Goal: Register for event/course

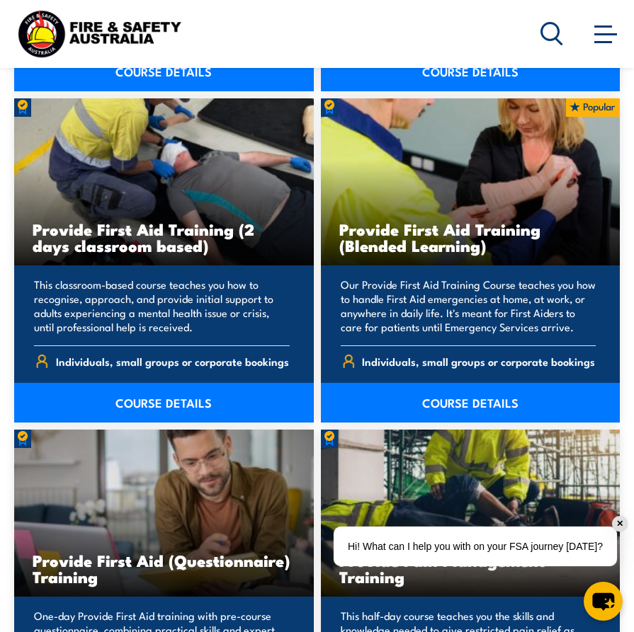
scroll to position [3895, 0]
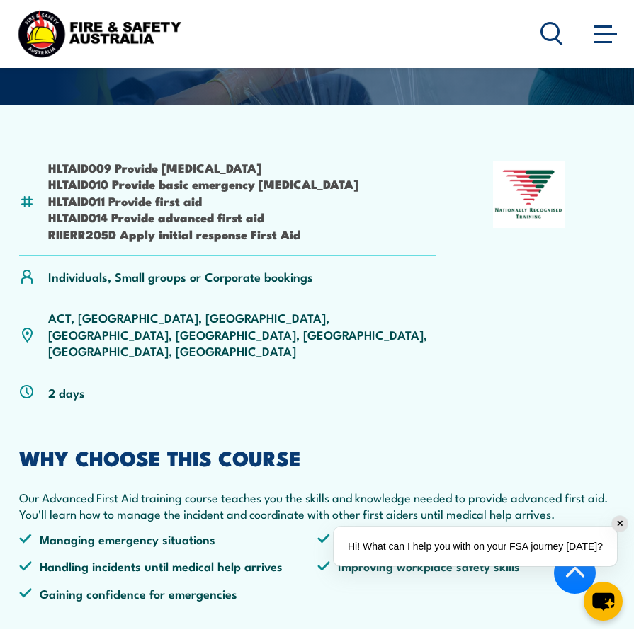
scroll to position [283, 0]
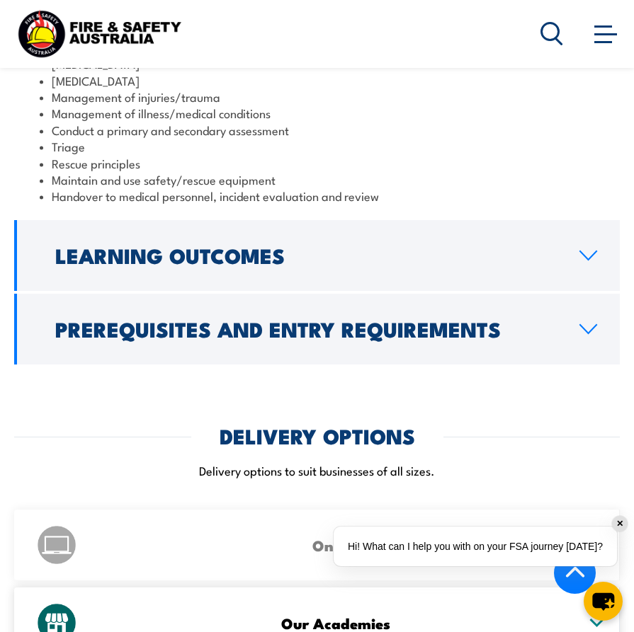
click at [388, 319] on h2 "Prerequisites and Entry Requirements" at bounding box center [305, 328] width 501 height 18
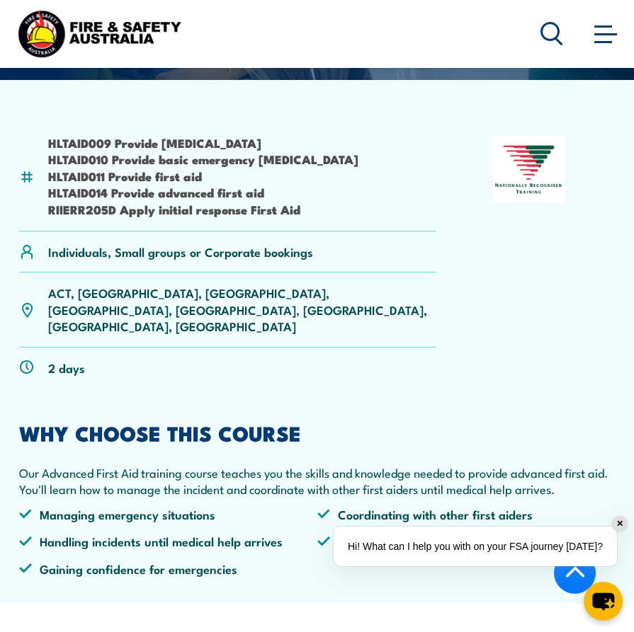
scroll to position [567, 0]
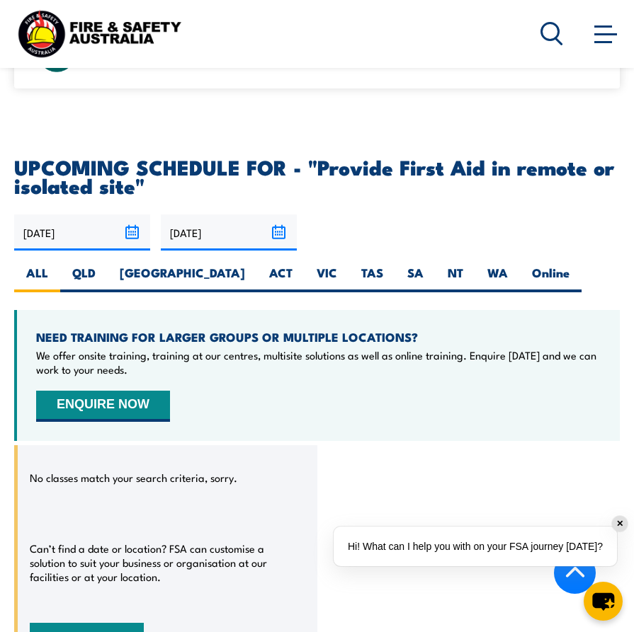
scroll to position [2730, 0]
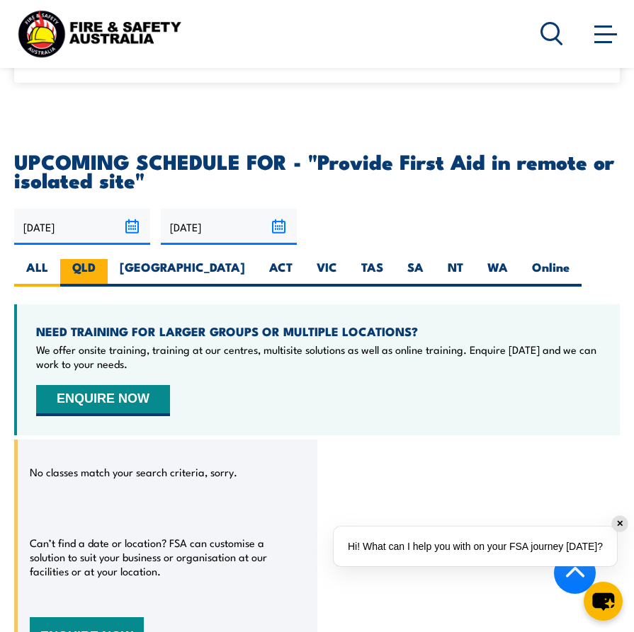
click at [92, 259] on label "QLD" at bounding box center [83, 273] width 47 height 28
click at [96, 259] on input "QLD" at bounding box center [100, 263] width 9 height 9
radio input "true"
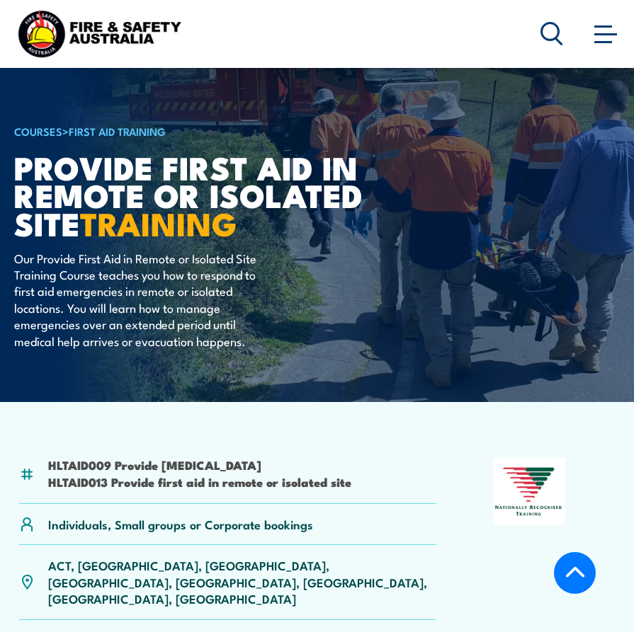
select select "9"
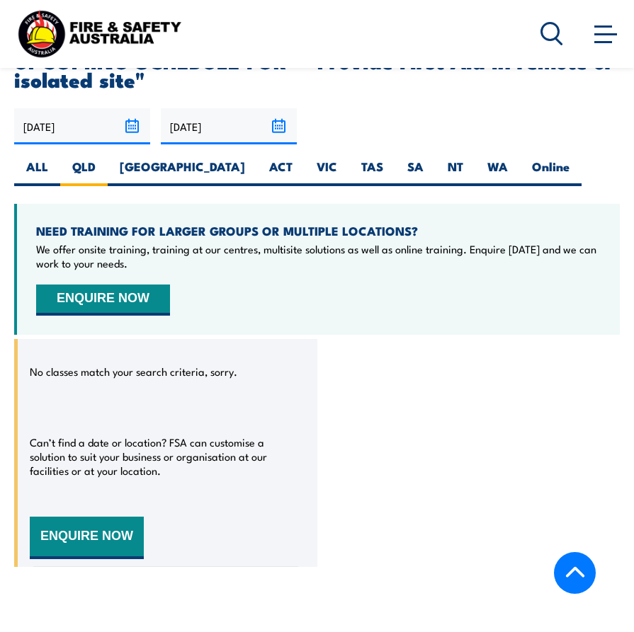
scroll to position [2832, 0]
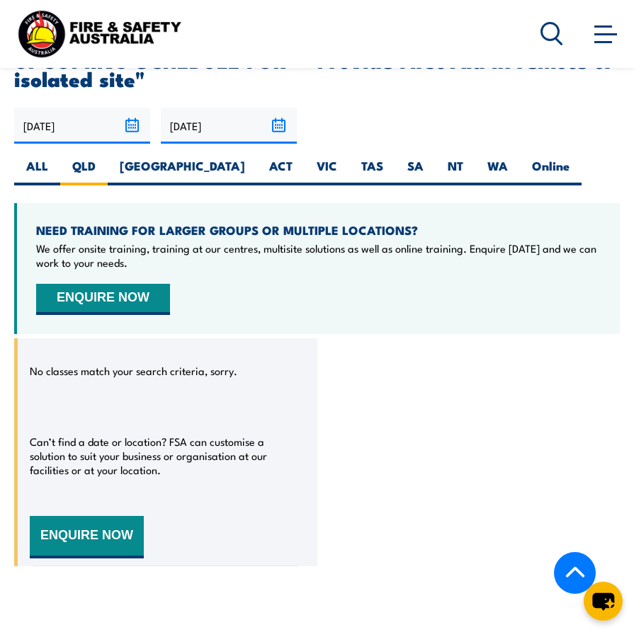
click at [133, 108] on input "[DATE]" at bounding box center [82, 126] width 136 height 36
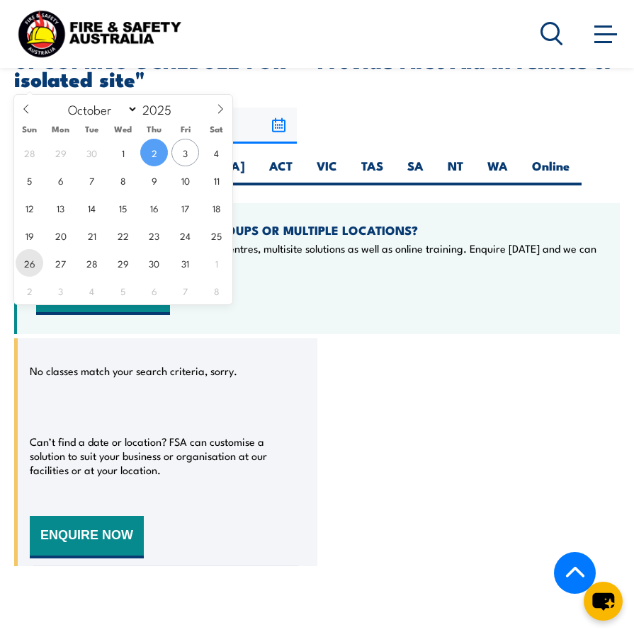
click at [34, 265] on span "26" at bounding box center [30, 263] width 28 height 28
type input "26/10/2025"
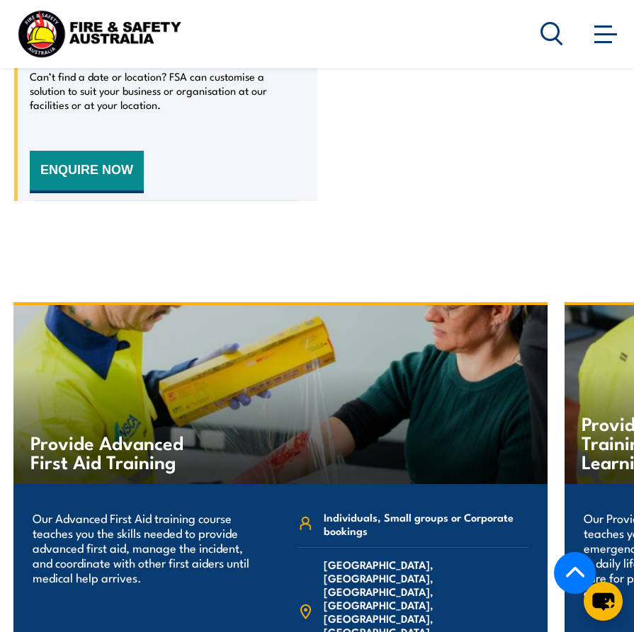
scroll to position [3257, 0]
